Goal: Information Seeking & Learning: Learn about a topic

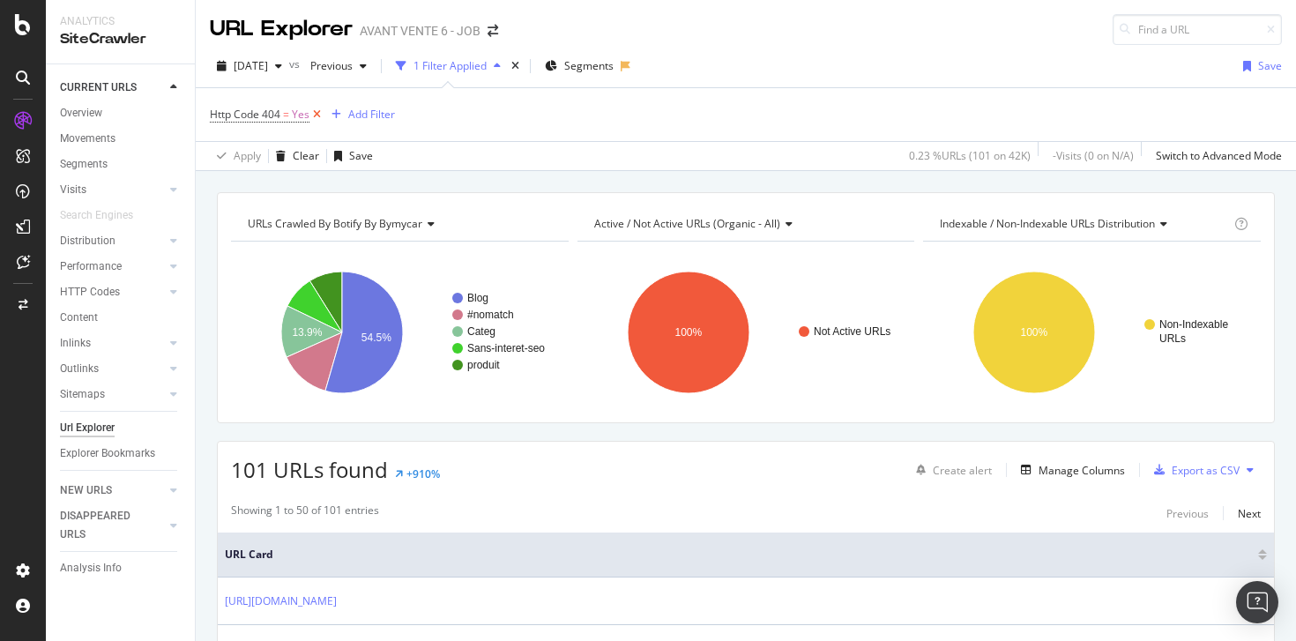
click at [318, 112] on icon at bounding box center [317, 115] width 15 height 18
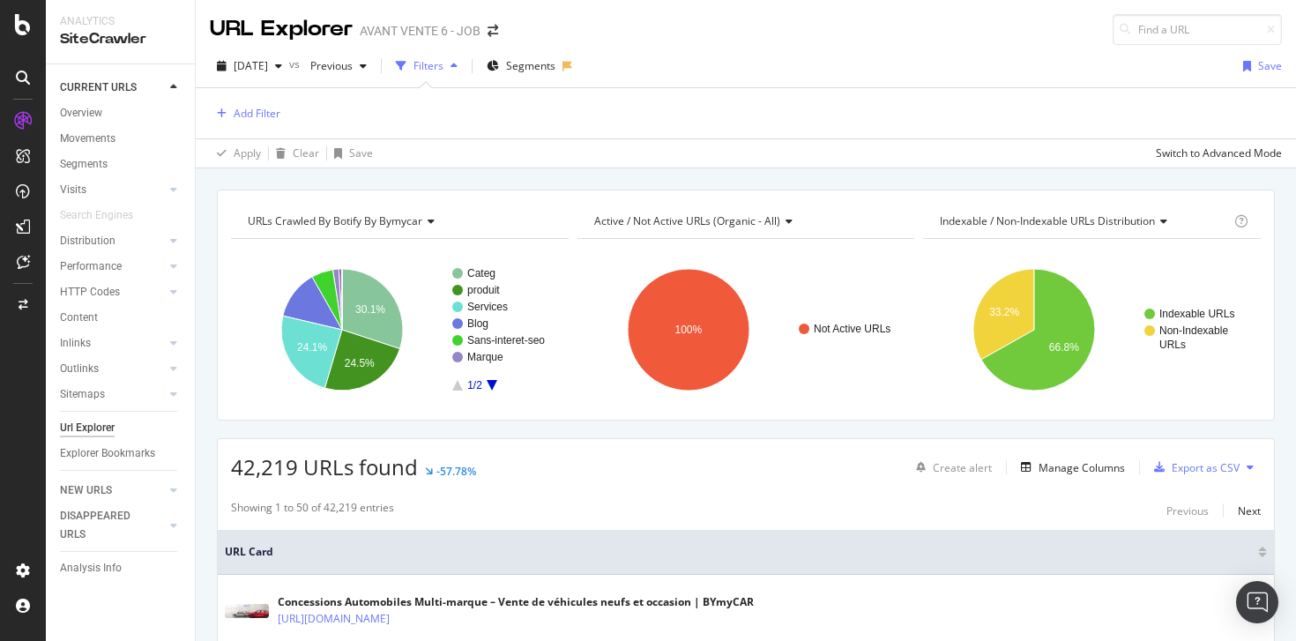
click at [99, 430] on div "Url Explorer" at bounding box center [87, 428] width 55 height 19
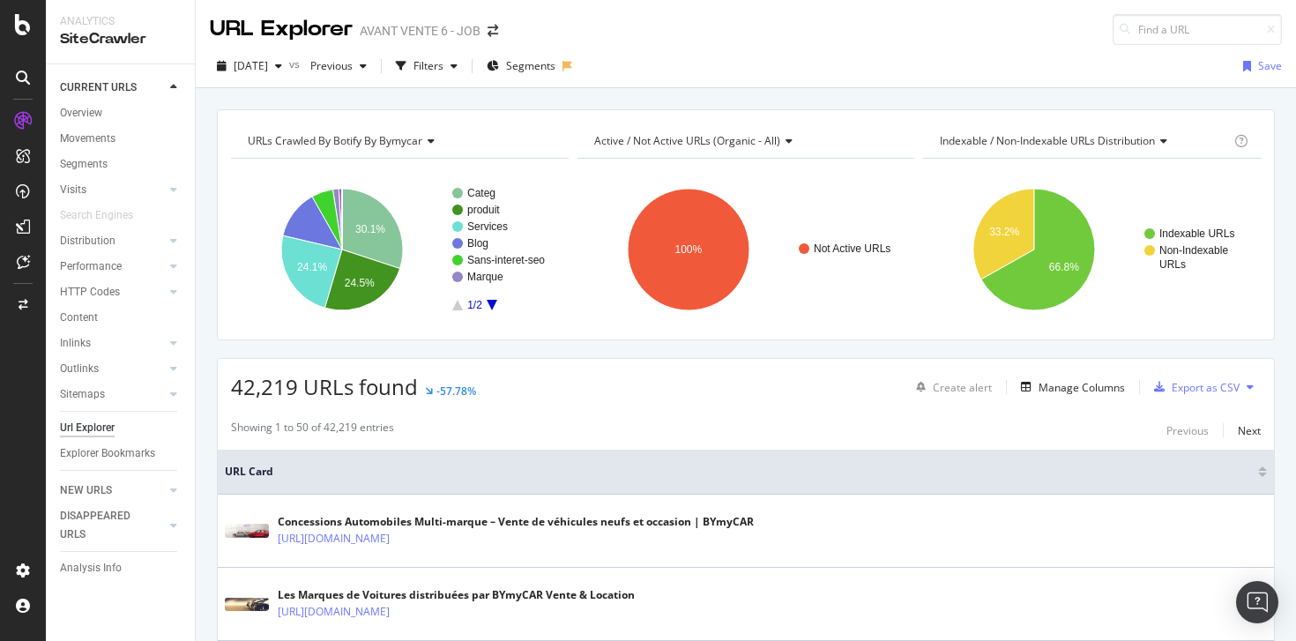
click at [101, 427] on div "Url Explorer" at bounding box center [87, 428] width 55 height 19
click at [97, 428] on div "Url Explorer" at bounding box center [87, 428] width 55 height 19
click at [444, 67] on div "Filters" at bounding box center [429, 65] width 30 height 15
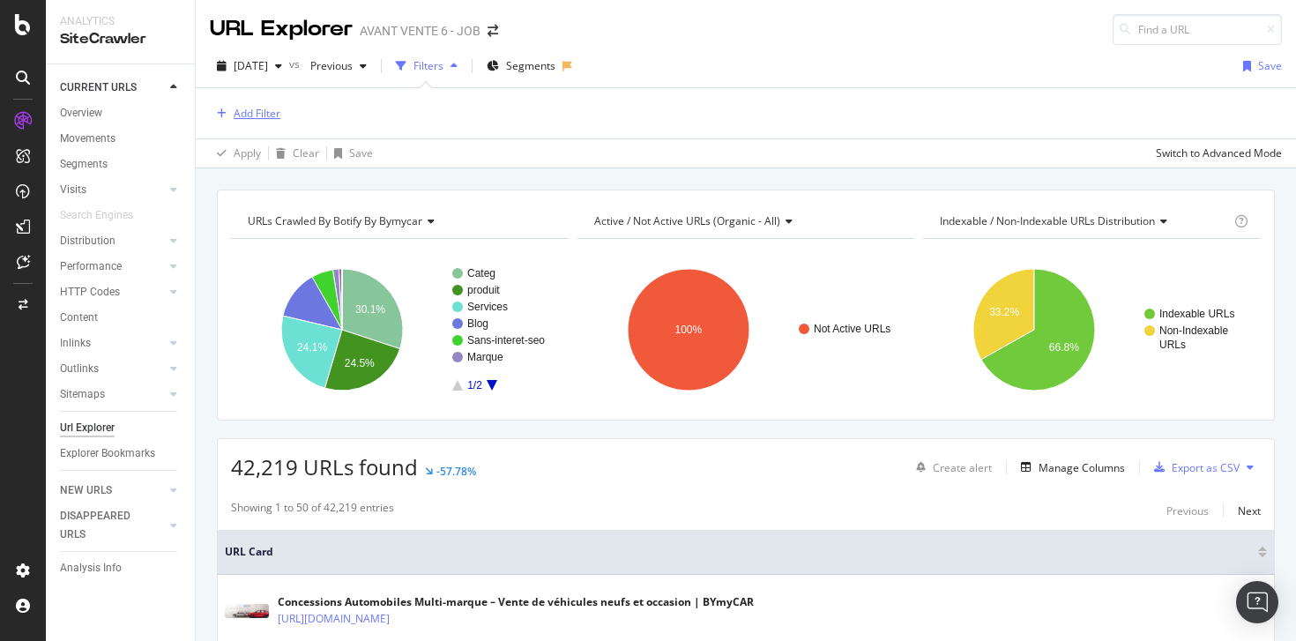
click at [260, 115] on div "Add Filter" at bounding box center [257, 113] width 47 height 15
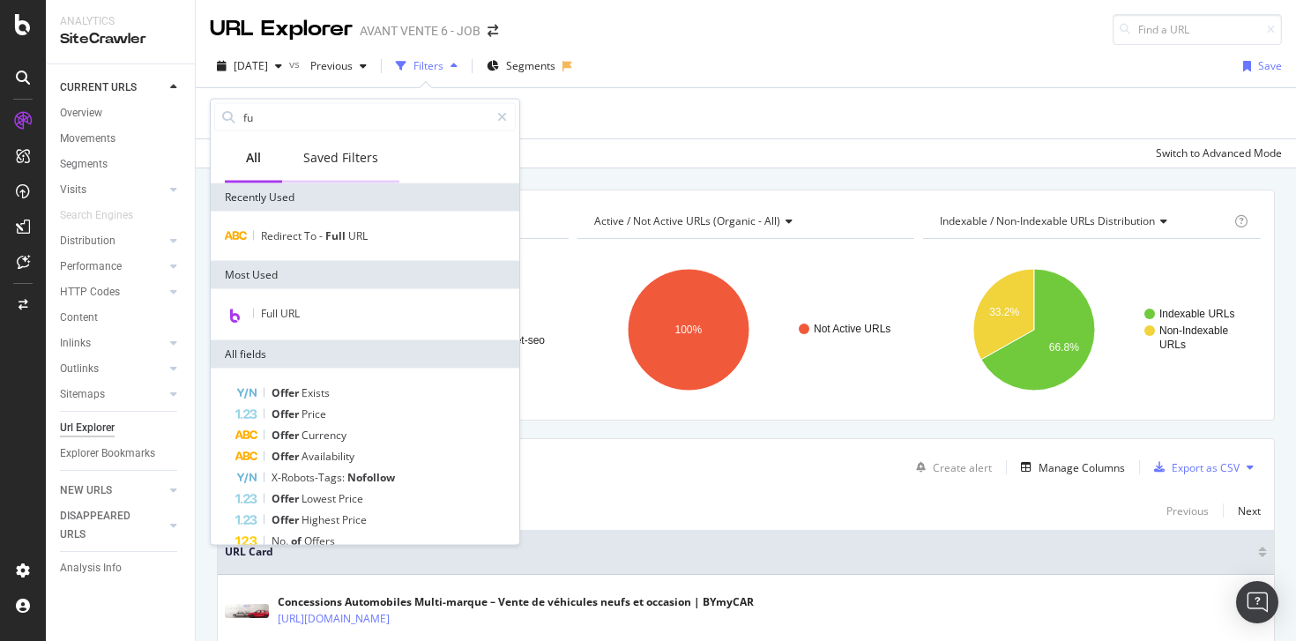
type input "ful"
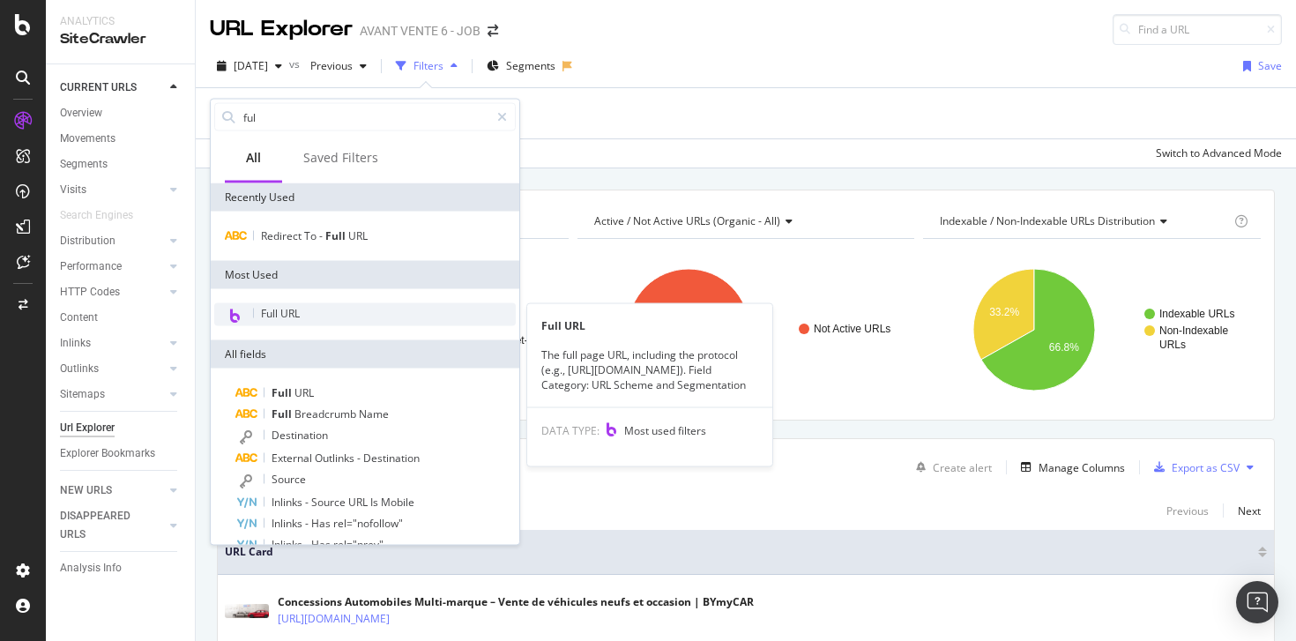
click at [284, 311] on span "Full URL" at bounding box center [280, 313] width 39 height 15
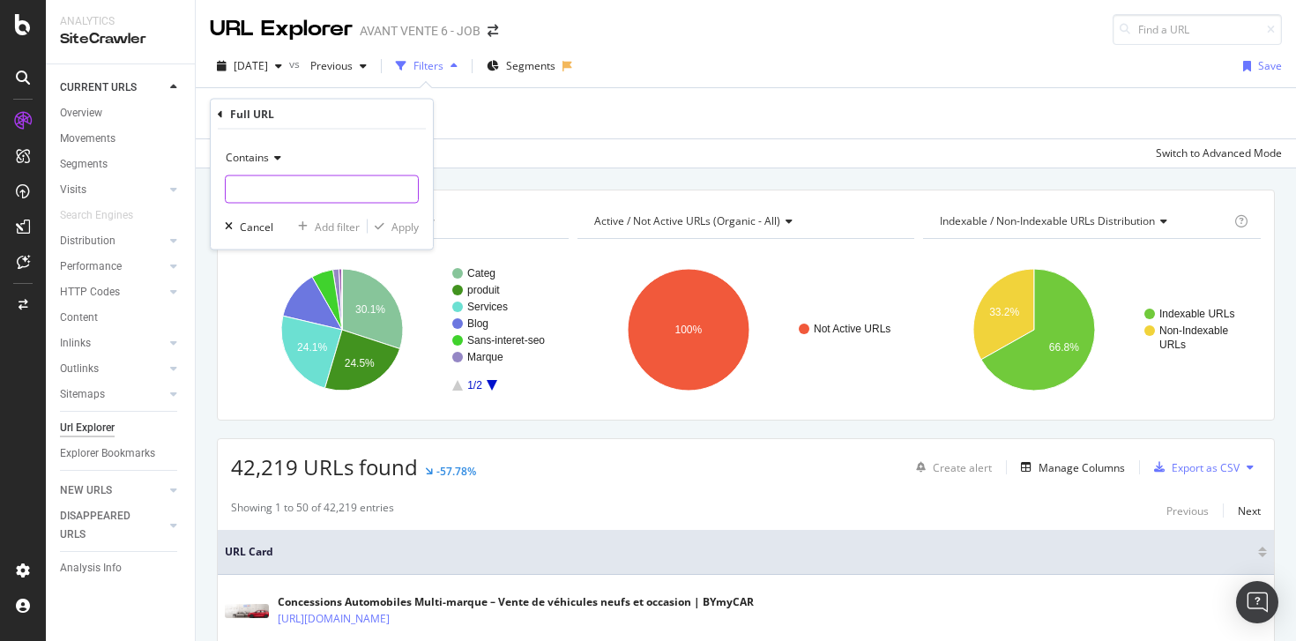
click at [345, 183] on input "text" at bounding box center [322, 189] width 192 height 28
paste input "[URL][DOMAIN_NAME]"
type input "[URL][DOMAIN_NAME]"
click at [412, 219] on div "Apply" at bounding box center [405, 226] width 27 height 15
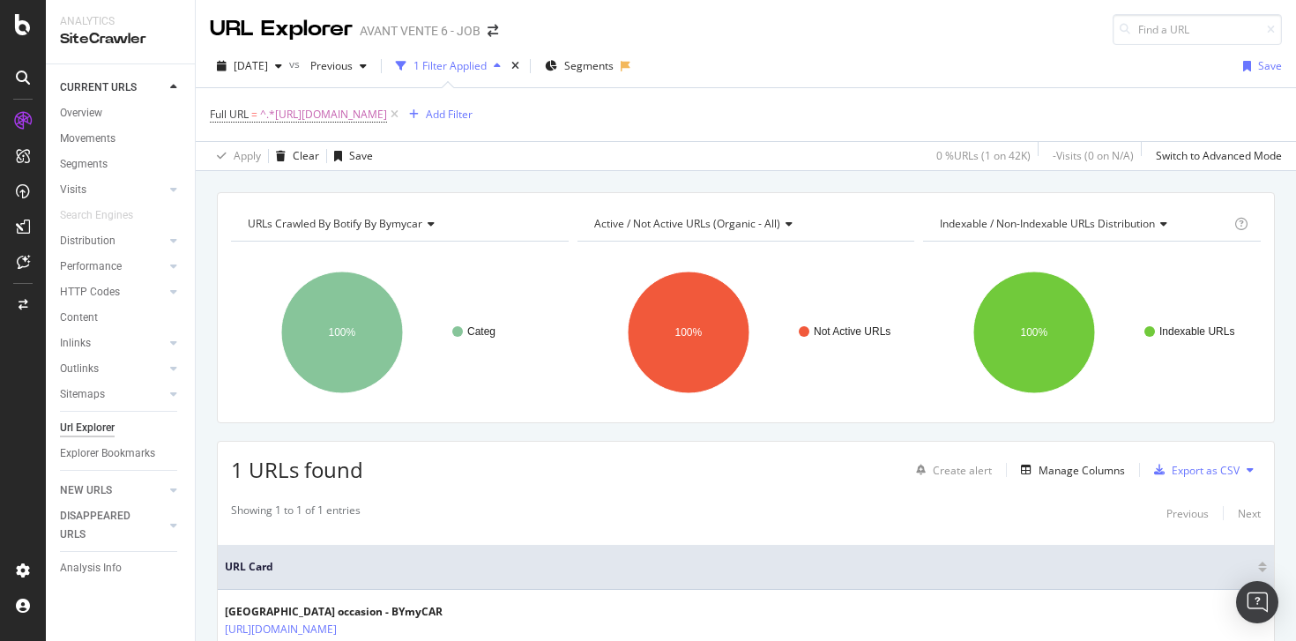
scroll to position [126, 0]
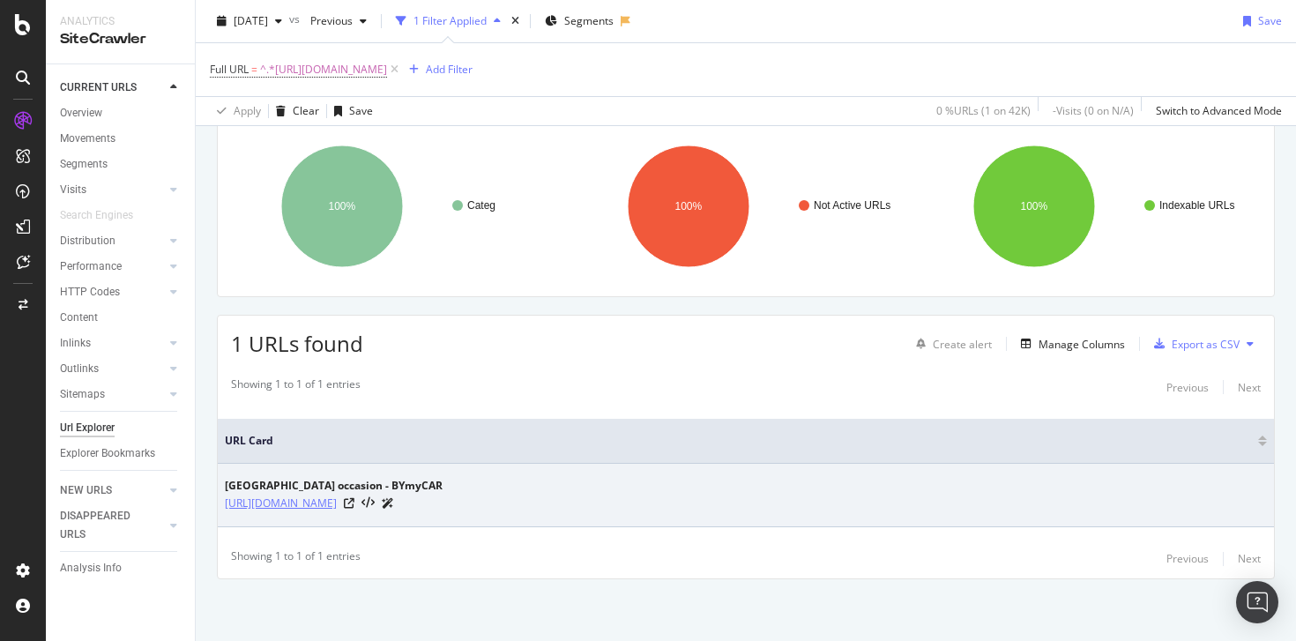
click at [337, 501] on link "[URL][DOMAIN_NAME]" at bounding box center [281, 504] width 112 height 18
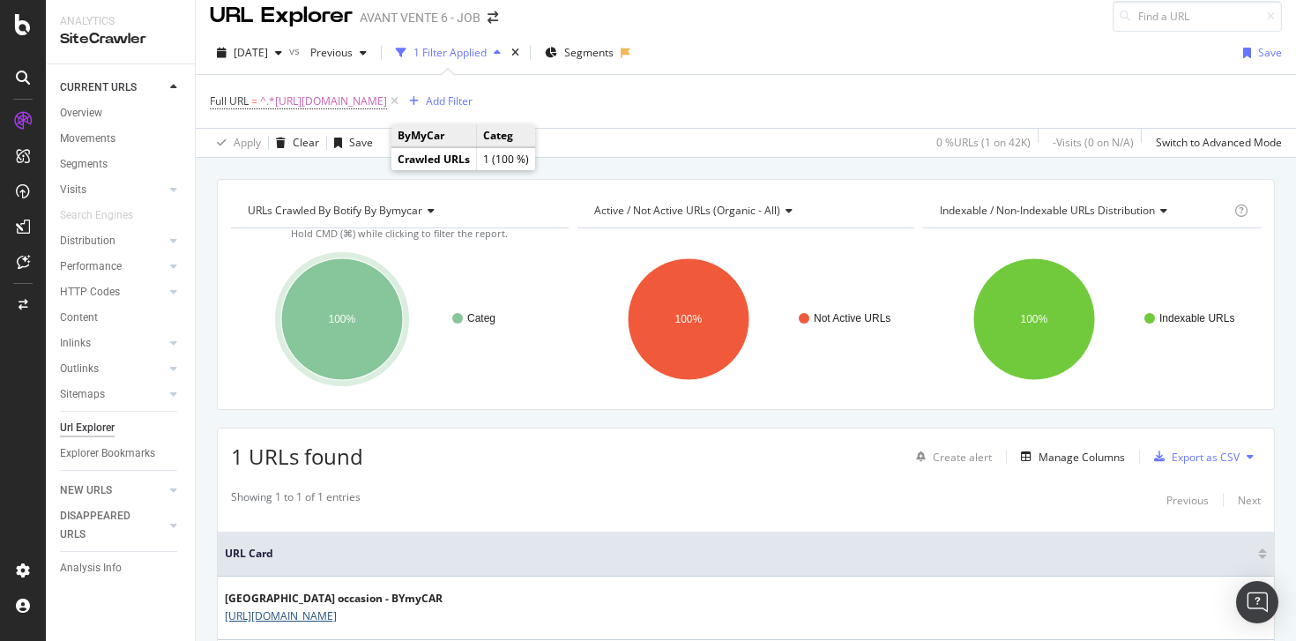
scroll to position [0, 0]
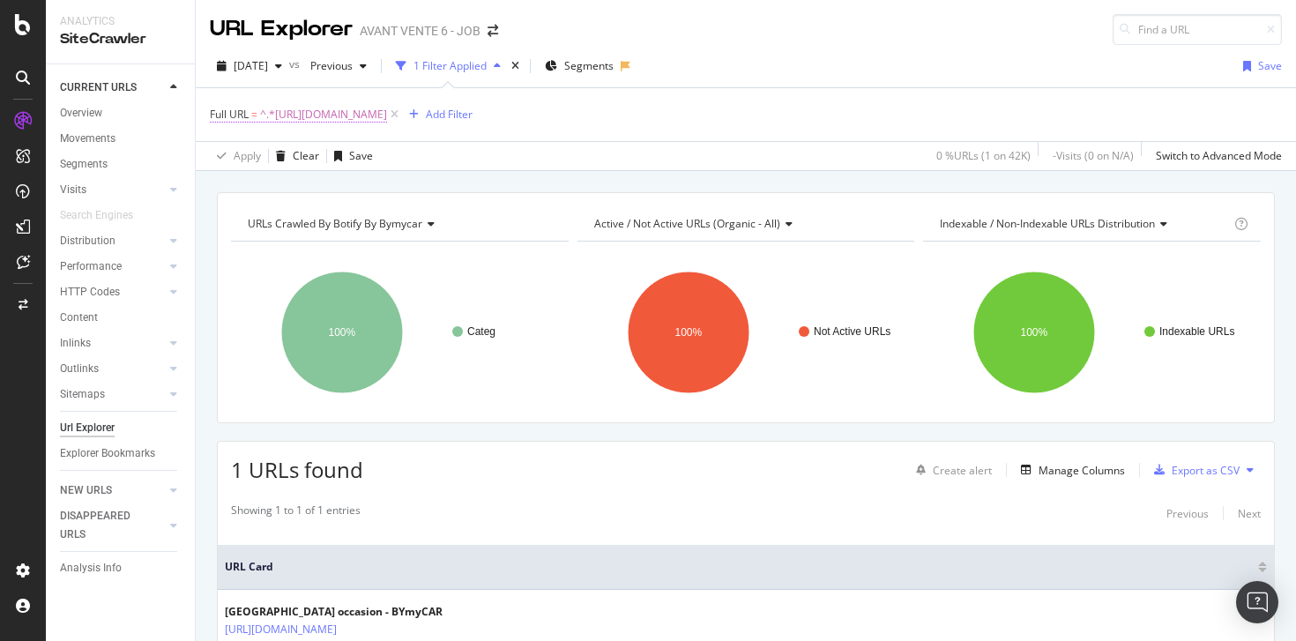
click at [387, 122] on span "^.*[URL][DOMAIN_NAME]" at bounding box center [323, 114] width 127 height 25
click at [357, 189] on input "[URL][DOMAIN_NAME]" at bounding box center [309, 188] width 167 height 28
paste input "coup"
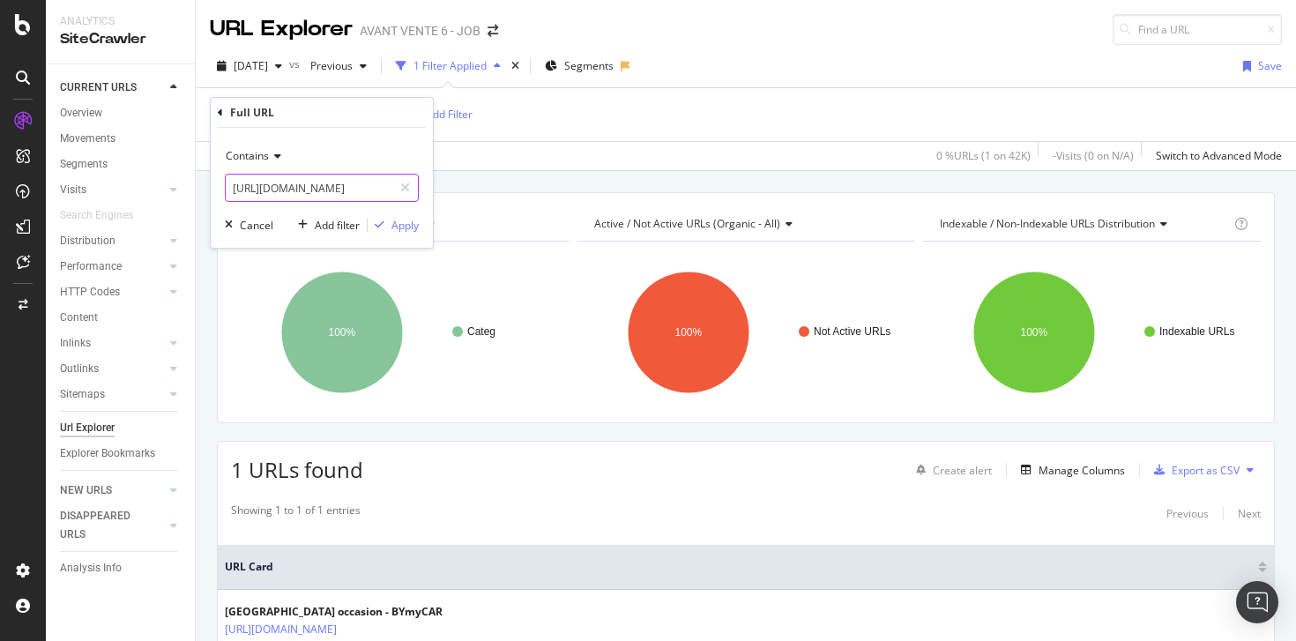
scroll to position [0, 53]
type input "[URL][DOMAIN_NAME]"
click at [407, 218] on div "Apply" at bounding box center [405, 225] width 27 height 15
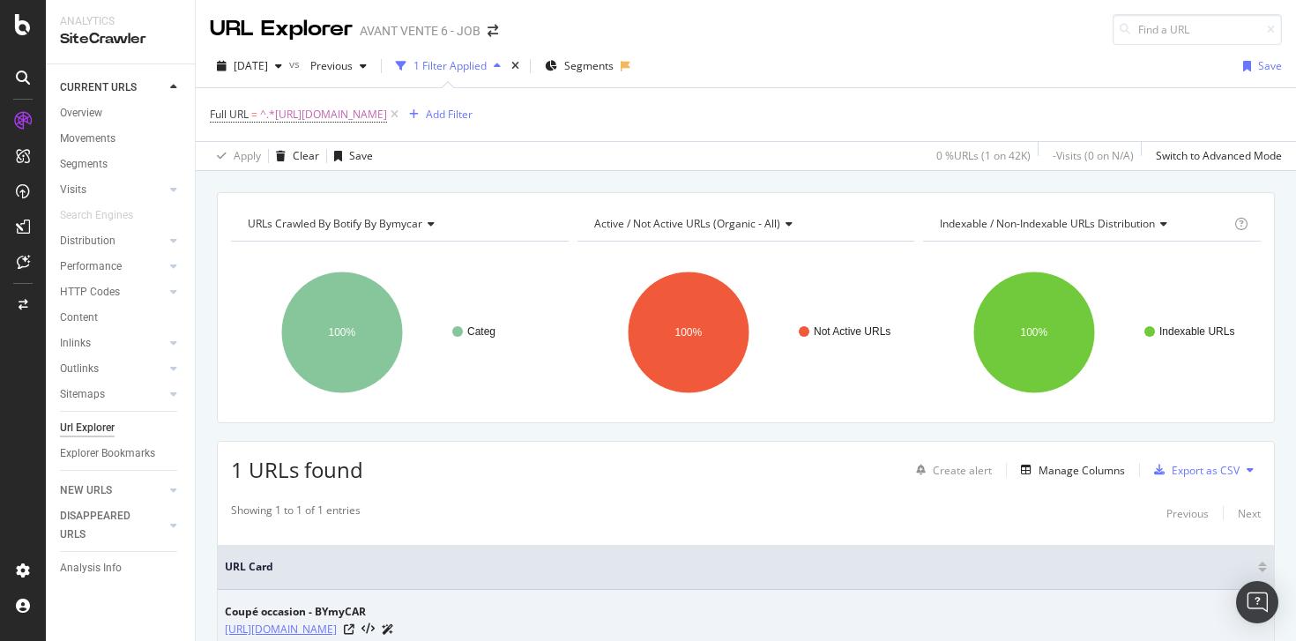
click at [337, 631] on link "[URL][DOMAIN_NAME]" at bounding box center [281, 630] width 112 height 18
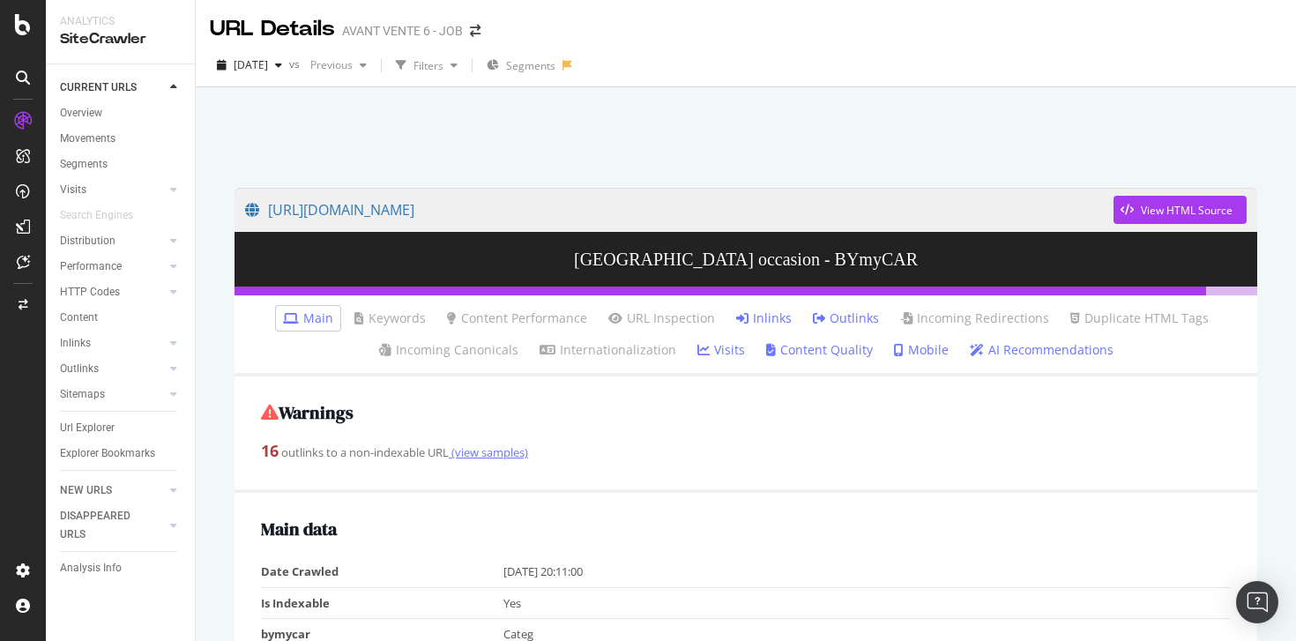
click at [484, 453] on link "(view samples)" at bounding box center [488, 452] width 79 height 16
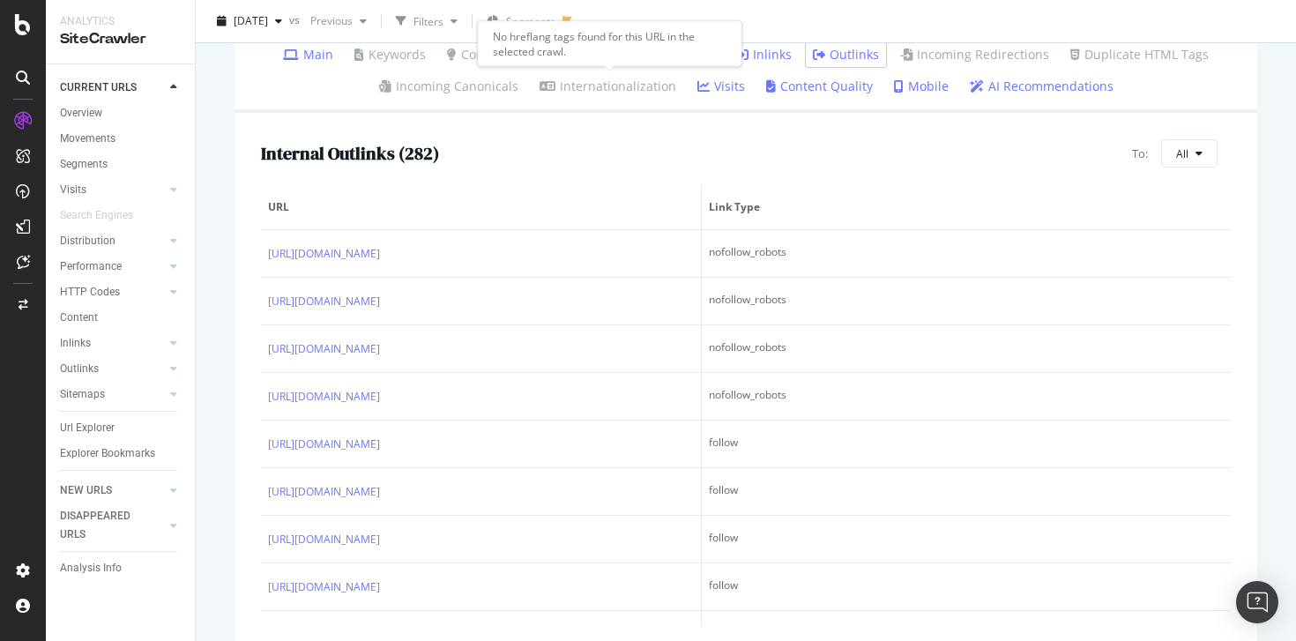
scroll to position [271, 0]
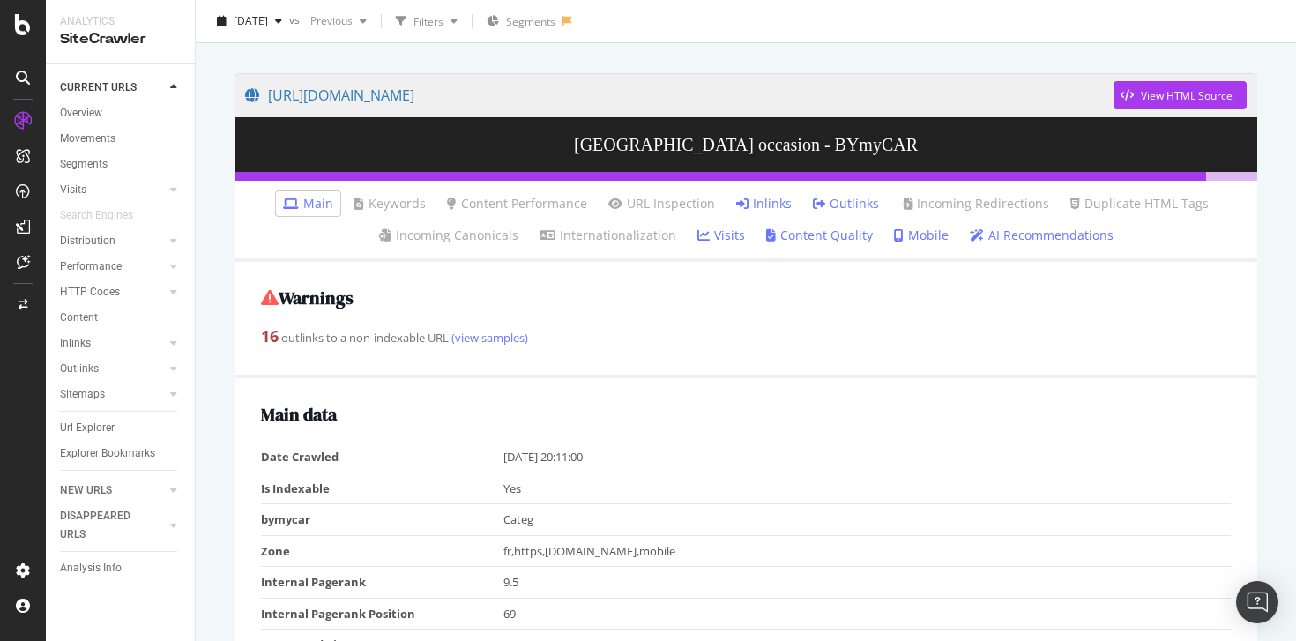
scroll to position [122, 0]
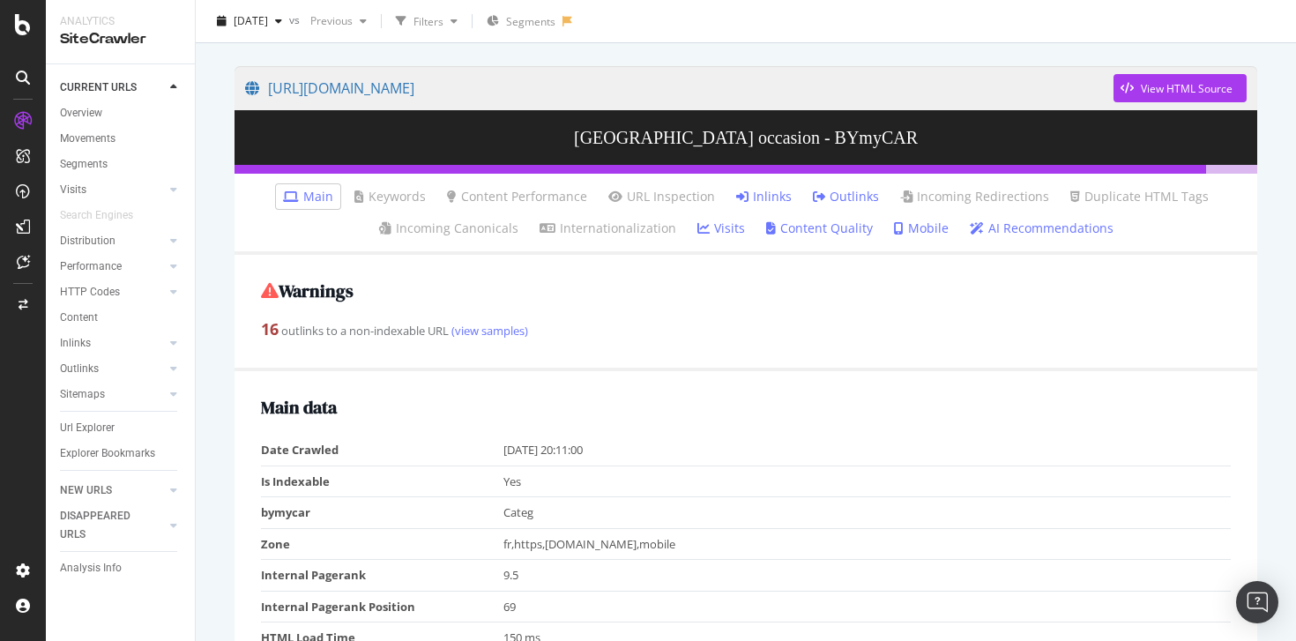
click at [770, 200] on link "Inlinks" at bounding box center [764, 197] width 56 height 18
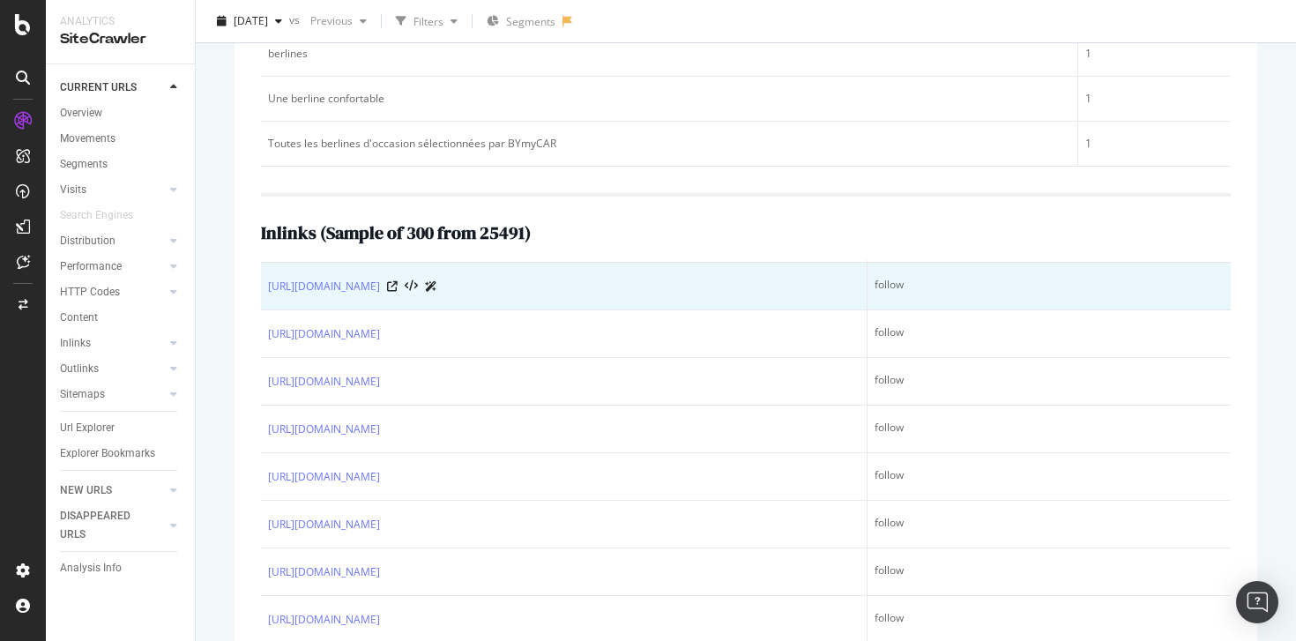
scroll to position [41, 0]
click at [397, 287] on icon at bounding box center [392, 287] width 11 height 11
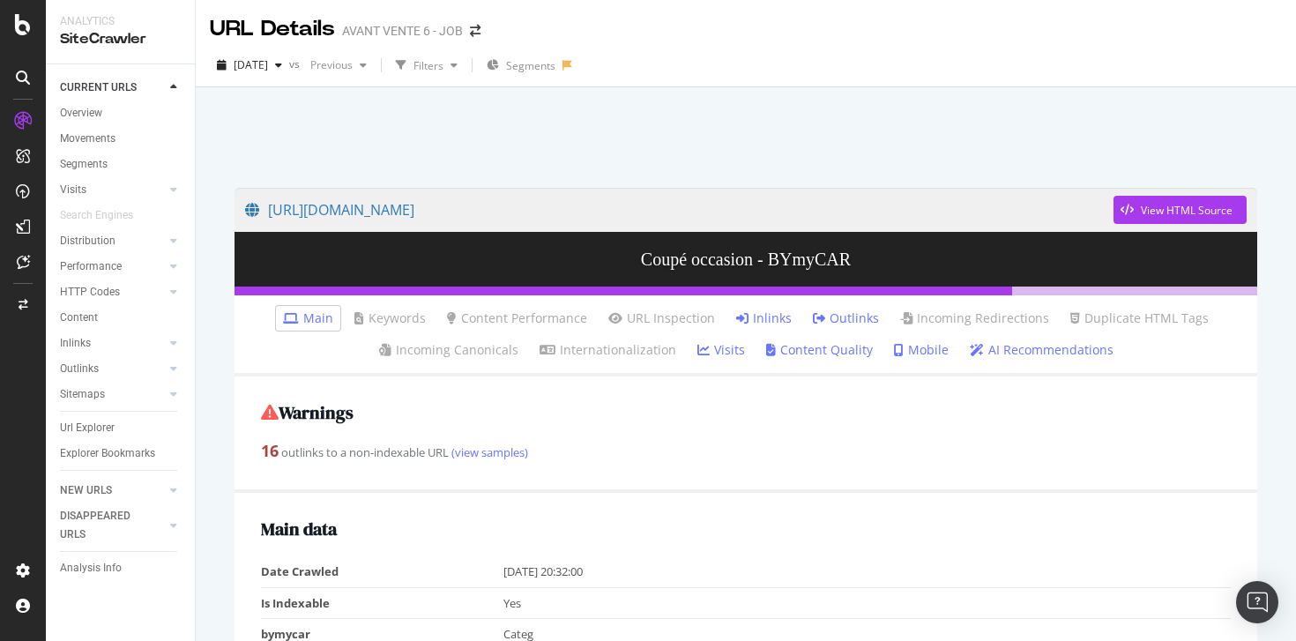
click at [772, 317] on link "Inlinks" at bounding box center [764, 319] width 56 height 18
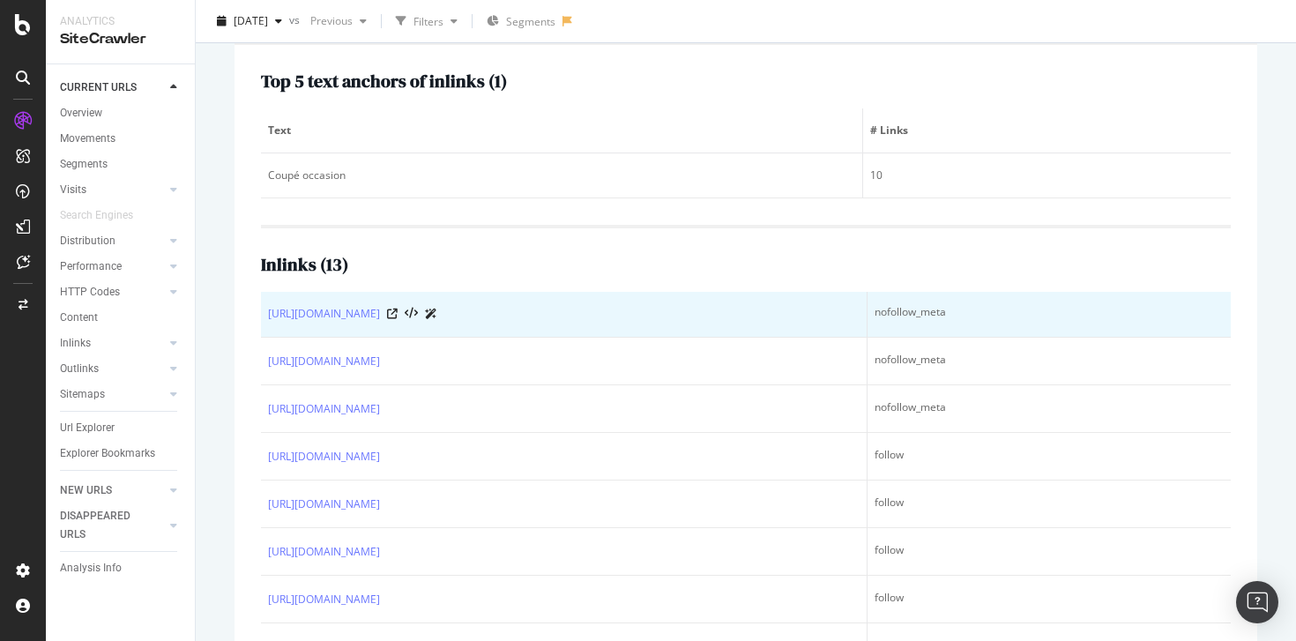
scroll to position [52, 0]
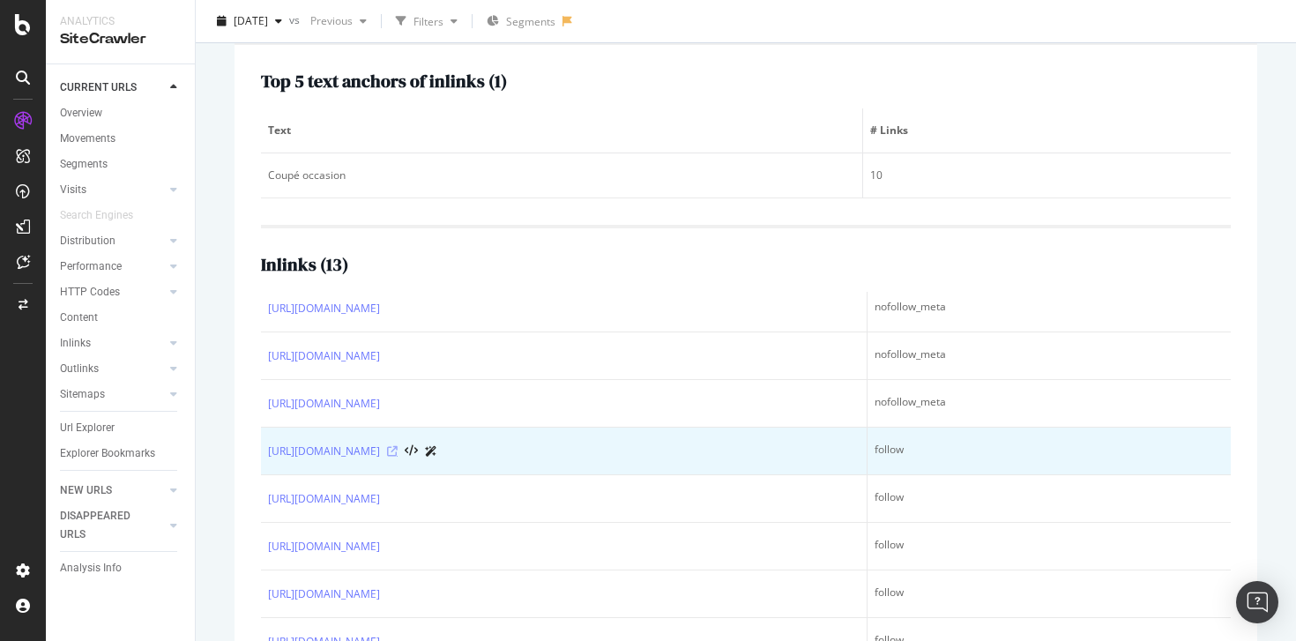
click at [398, 457] on icon at bounding box center [392, 451] width 11 height 11
